Goal: Obtain resource: Download file/media

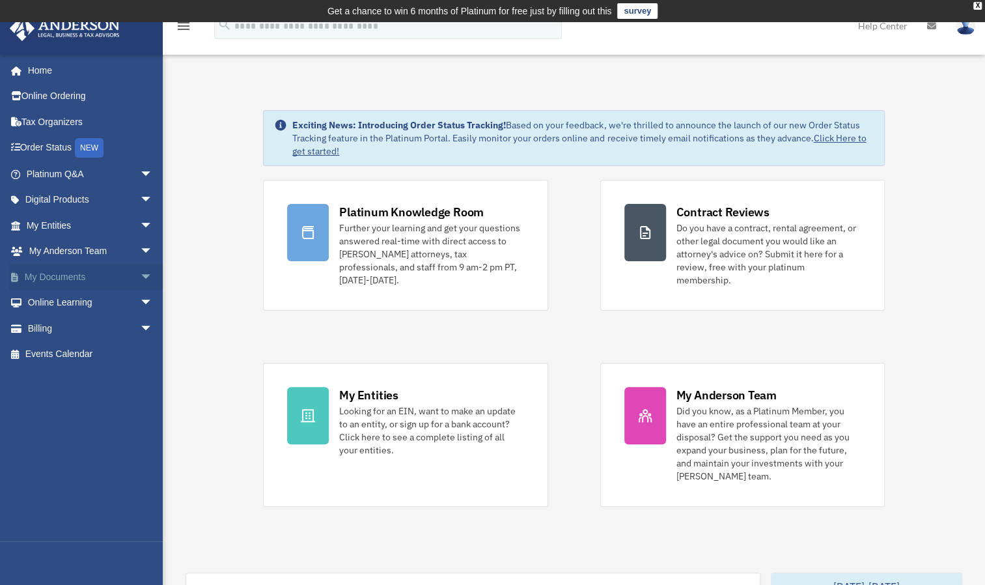
click at [140, 275] on span "arrow_drop_down" at bounding box center [153, 277] width 26 height 27
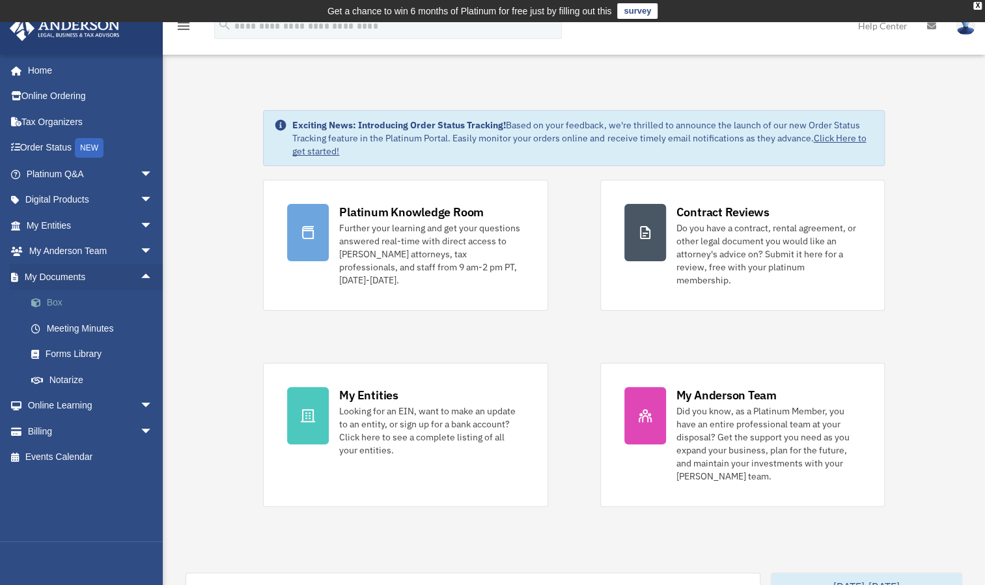
click at [72, 304] on link "Box" at bounding box center [95, 303] width 154 height 26
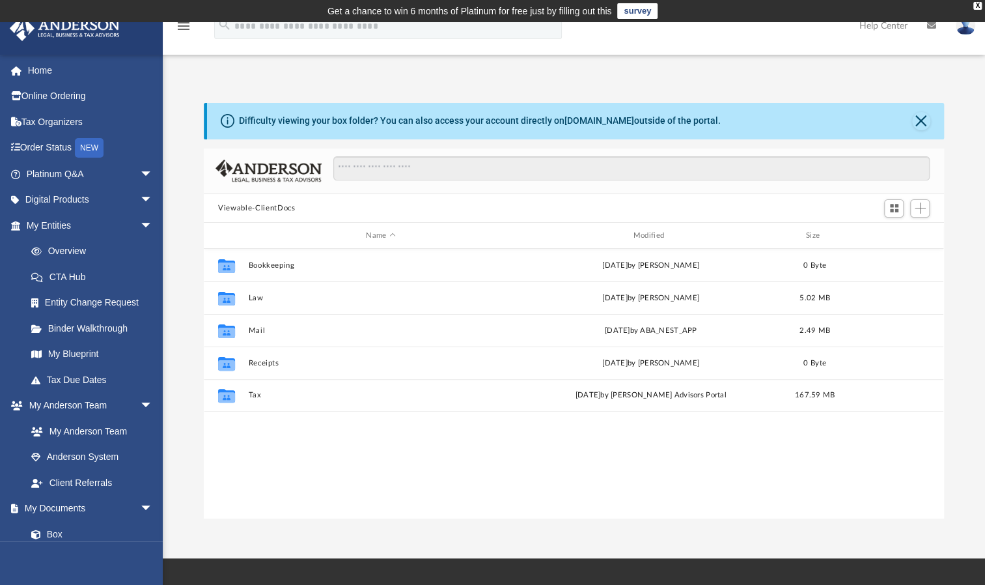
scroll to position [286, 729]
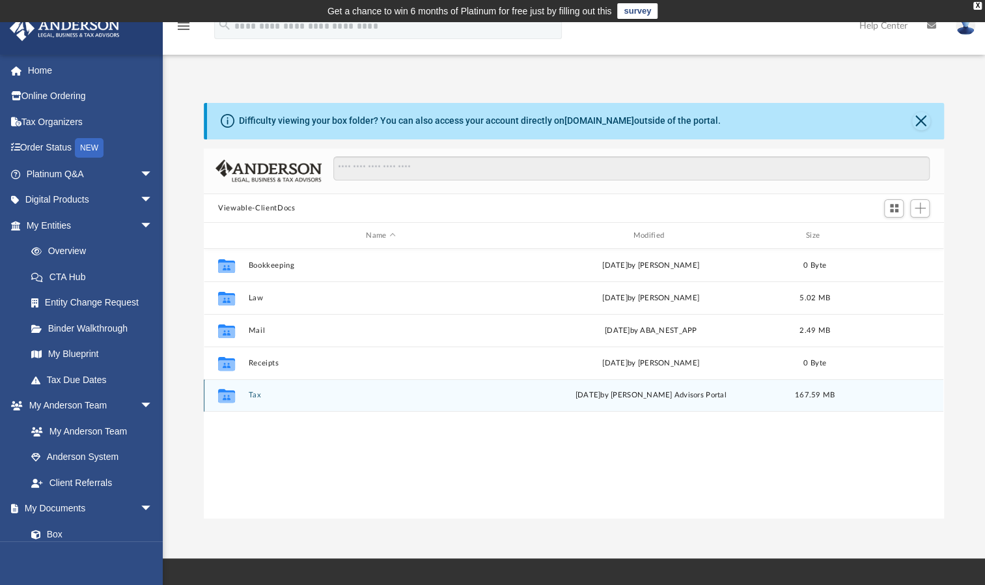
click at [257, 393] on button "Tax" at bounding box center [381, 395] width 264 height 8
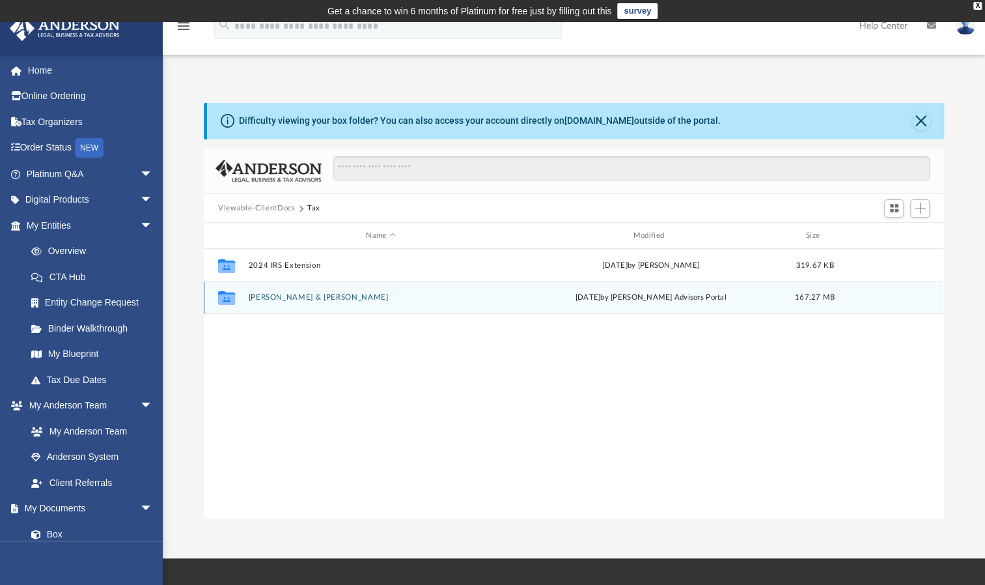
click at [311, 296] on button "Peterson, Adam & Mokhtari, Parinaz" at bounding box center [381, 297] width 264 height 8
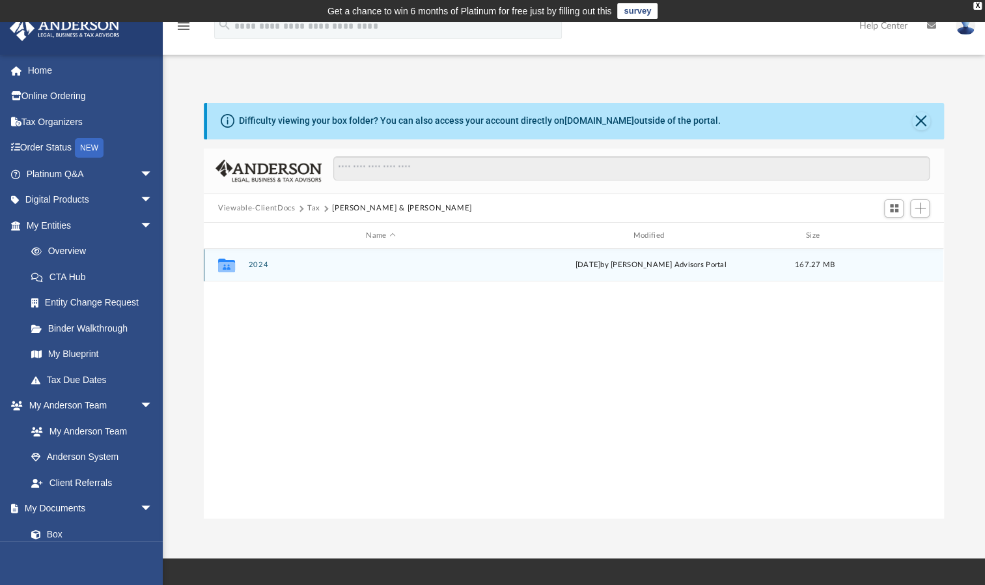
click at [258, 265] on button "2024" at bounding box center [381, 264] width 264 height 8
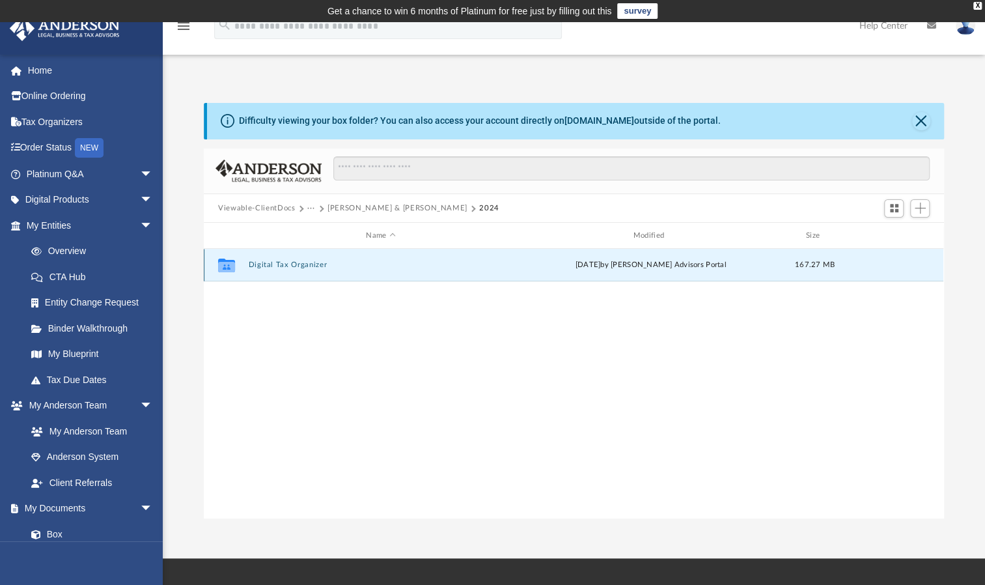
click at [297, 263] on button "Digital Tax Organizer" at bounding box center [381, 264] width 264 height 8
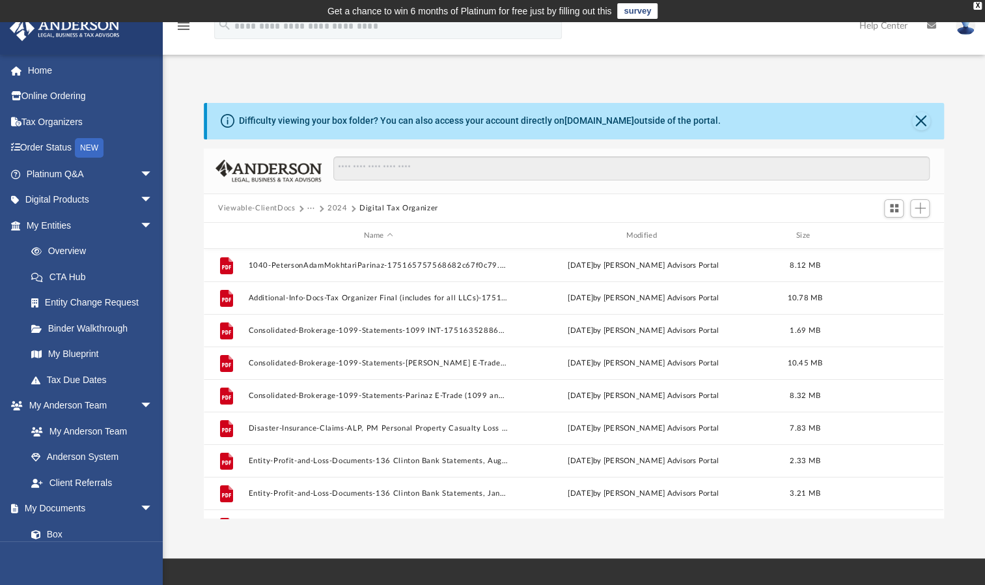
click at [938, 508] on div "Scroll to top vertical_align_top" at bounding box center [948, 515] width 27 height 27
click at [939, 510] on div "Scroll to top vertical_align_top" at bounding box center [948, 515] width 27 height 27
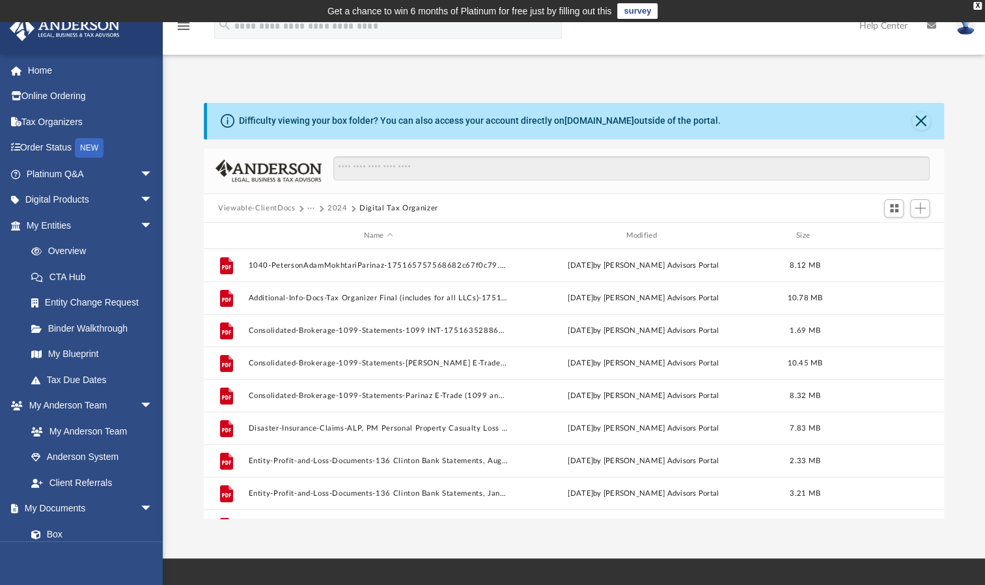
click at [939, 510] on div "Scroll to top vertical_align_top" at bounding box center [948, 515] width 27 height 27
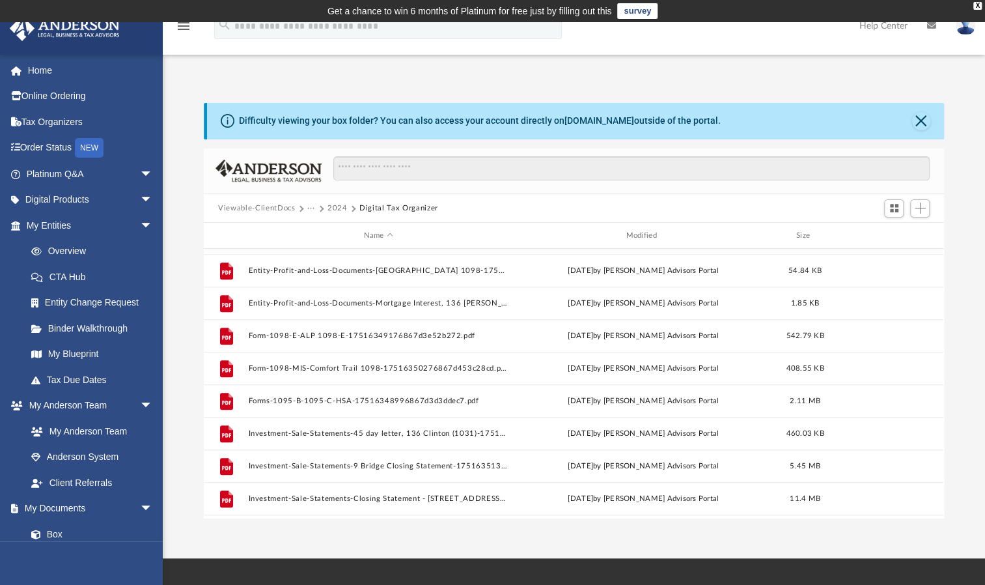
scroll to position [569, 0]
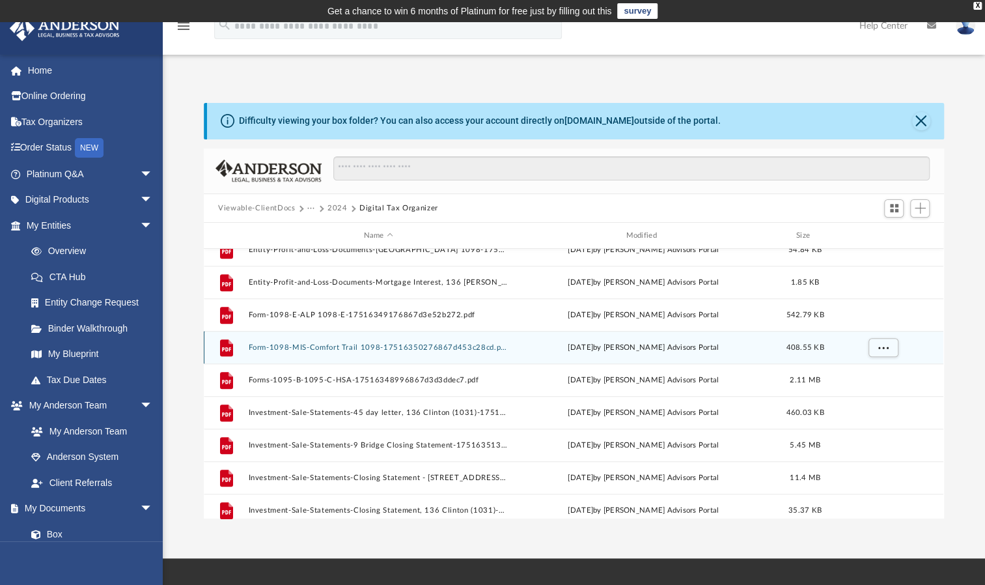
click at [432, 349] on button "Form-1098-MIS-Comfort Trail 1098-17516350276867d453c28cd.pdf" at bounding box center [379, 347] width 260 height 8
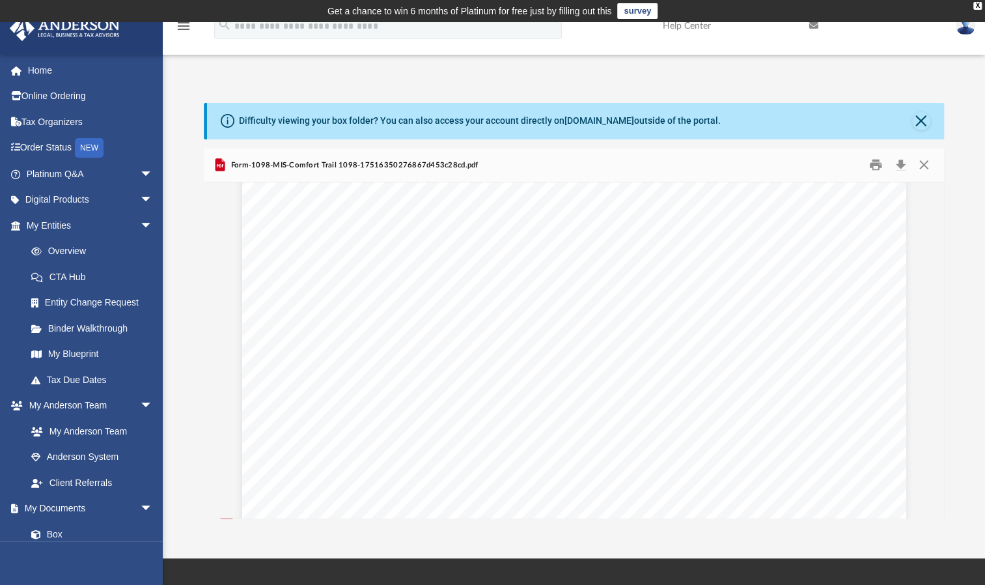
scroll to position [406, 0]
